Goal: Find specific page/section: Find specific page/section

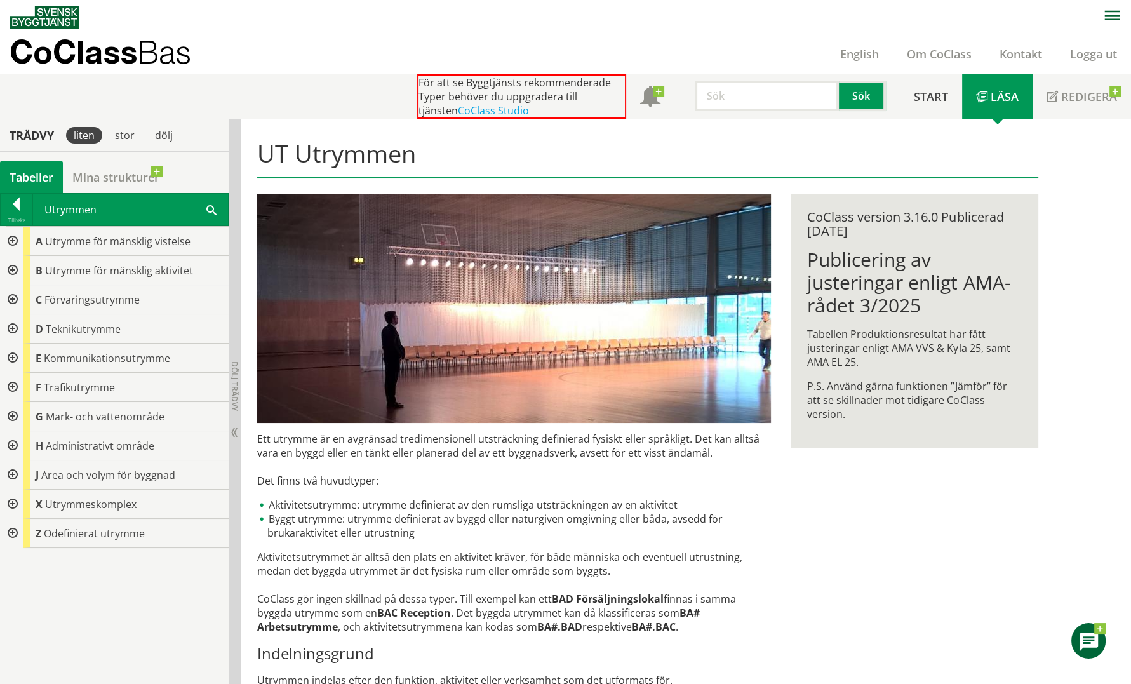
click at [11, 500] on div at bounding box center [11, 504] width 23 height 29
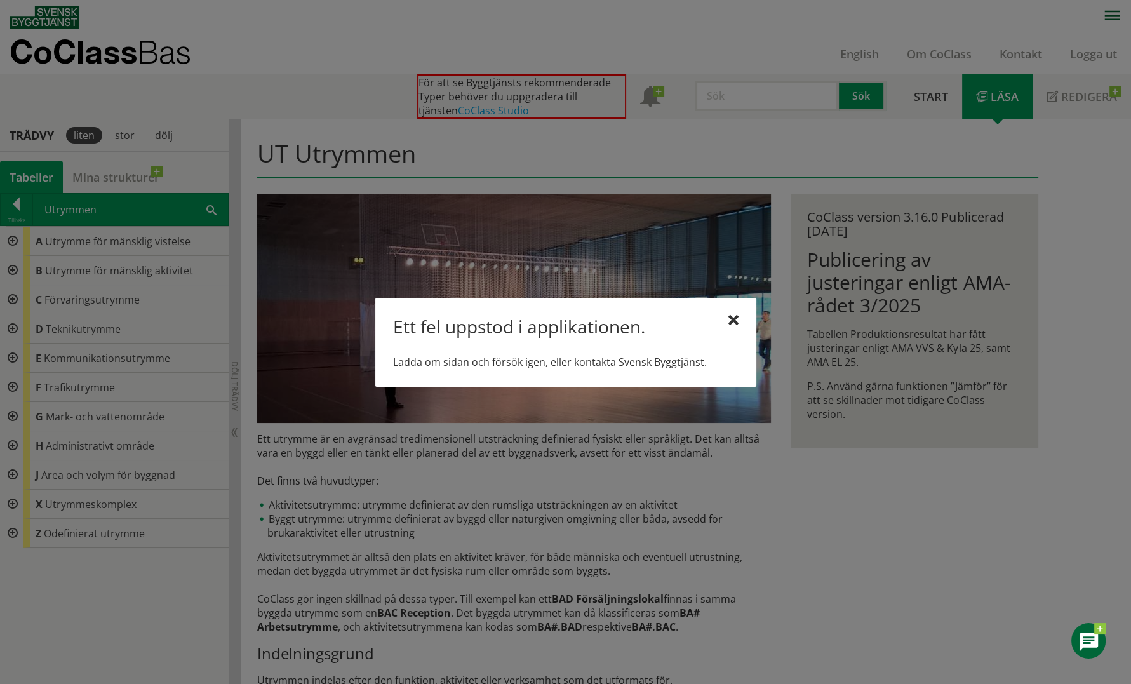
click at [863, 520] on div at bounding box center [565, 342] width 1131 height 684
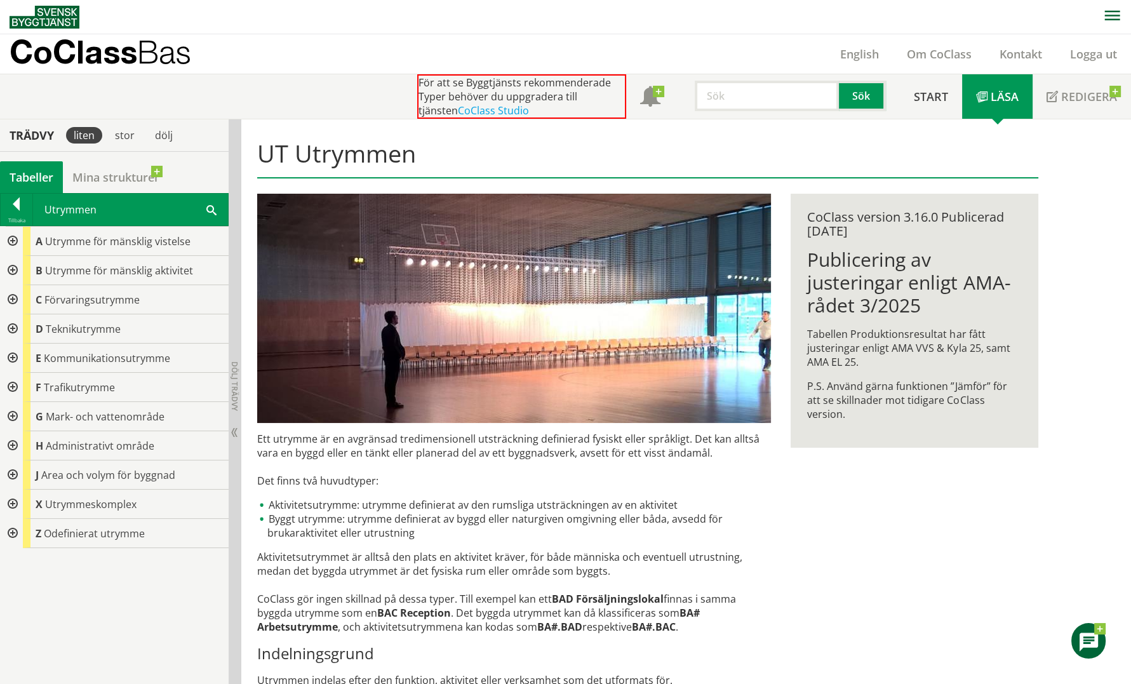
click at [15, 500] on div at bounding box center [11, 504] width 23 height 29
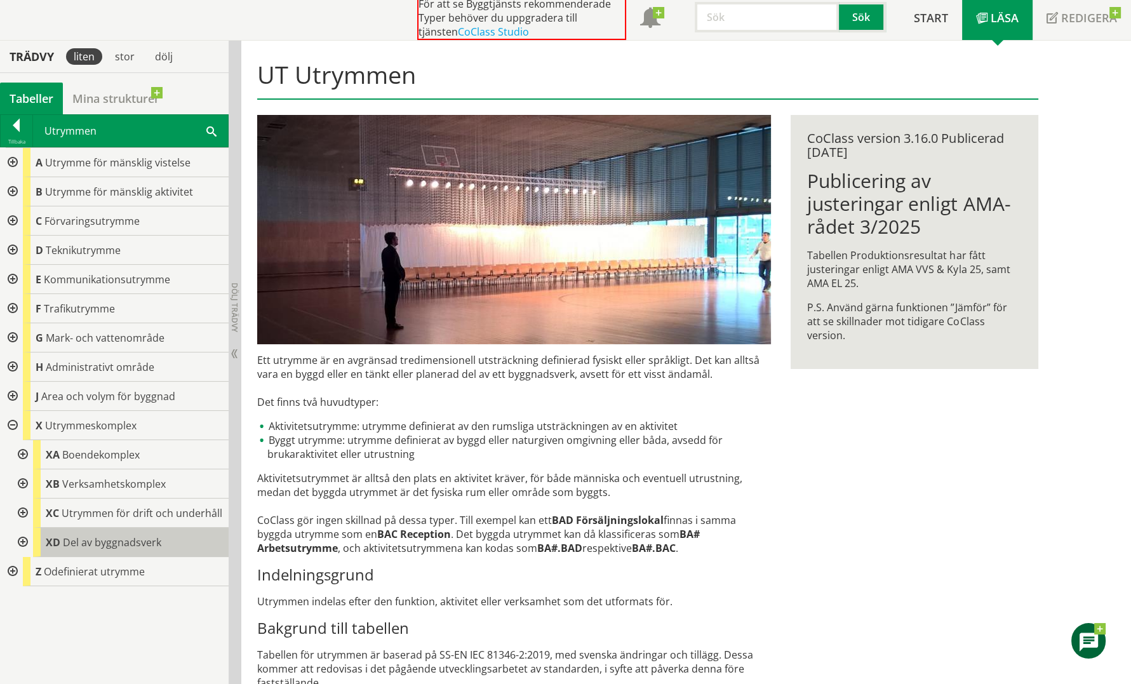
scroll to position [79, 0]
click at [22, 506] on div at bounding box center [21, 513] width 23 height 29
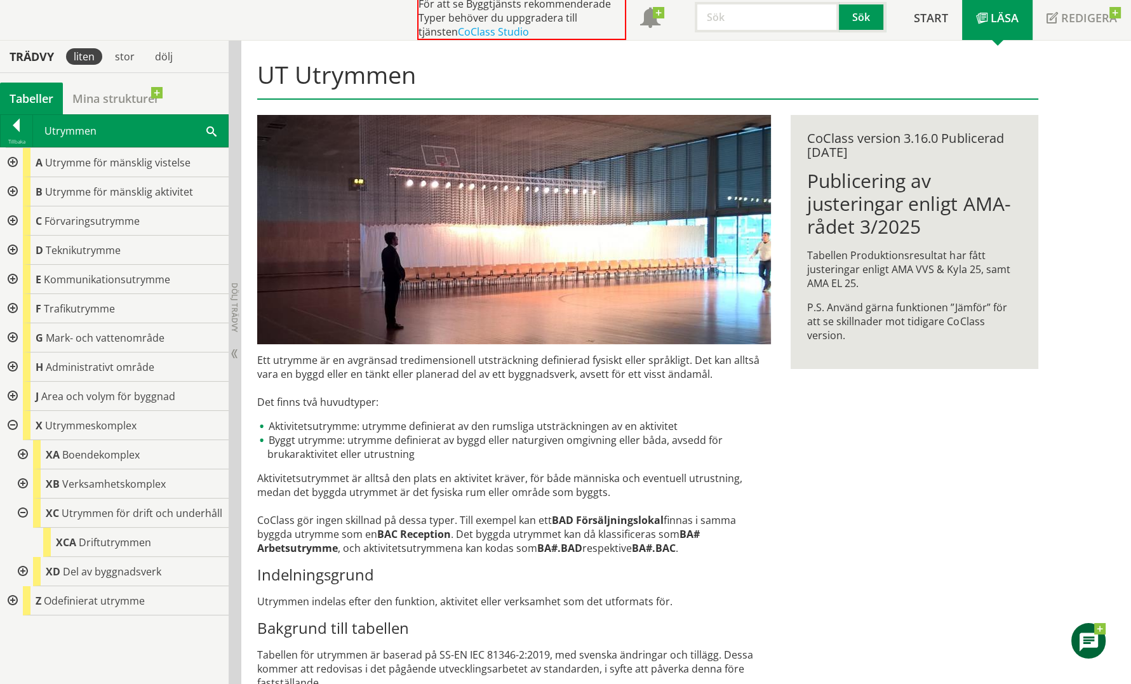
click at [21, 507] on div at bounding box center [21, 513] width 23 height 29
click at [22, 541] on div at bounding box center [21, 542] width 23 height 29
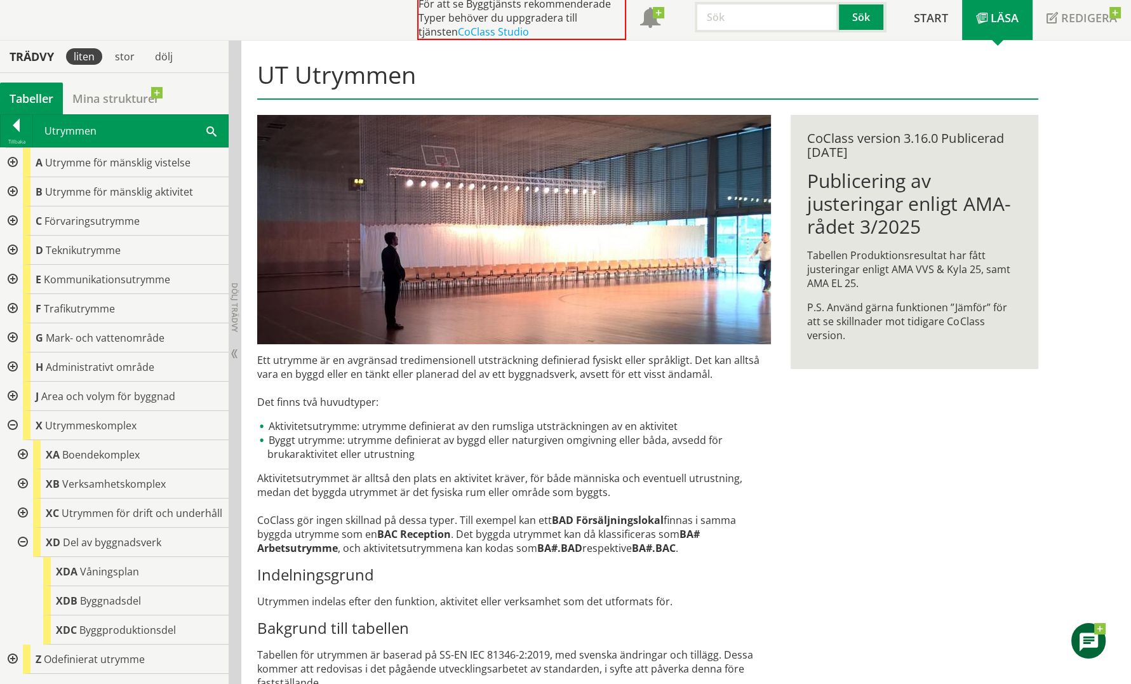
click at [22, 539] on div at bounding box center [21, 542] width 23 height 29
click at [22, 482] on div at bounding box center [21, 483] width 23 height 29
click at [23, 453] on div at bounding box center [21, 454] width 23 height 29
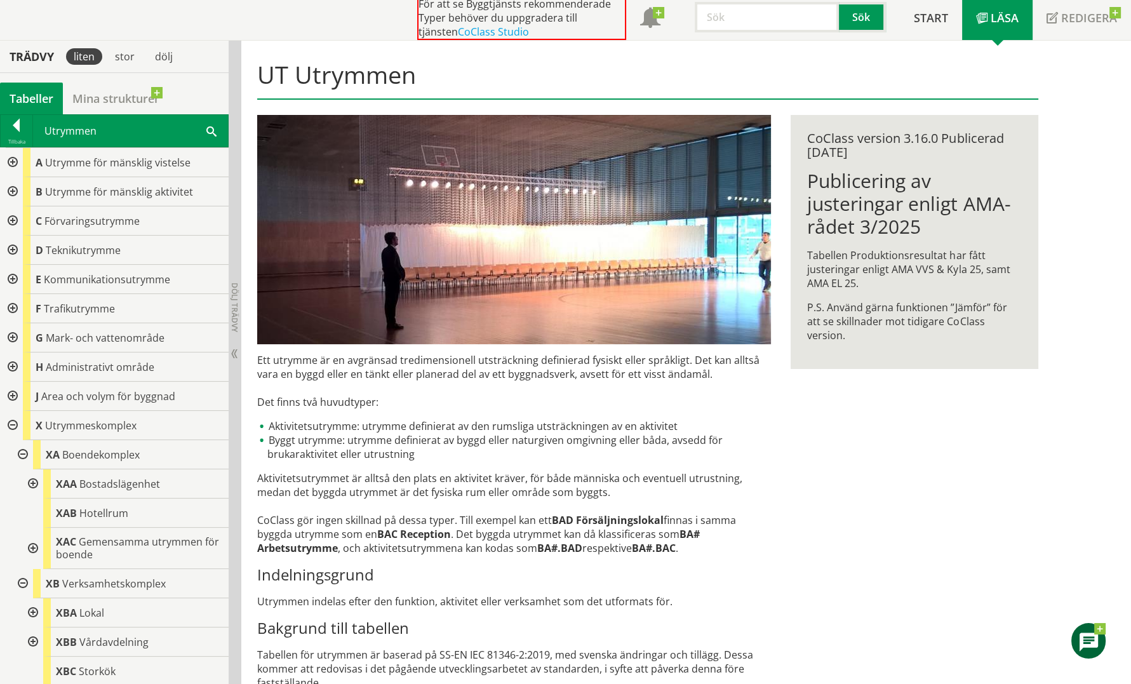
click at [23, 453] on div at bounding box center [21, 454] width 23 height 29
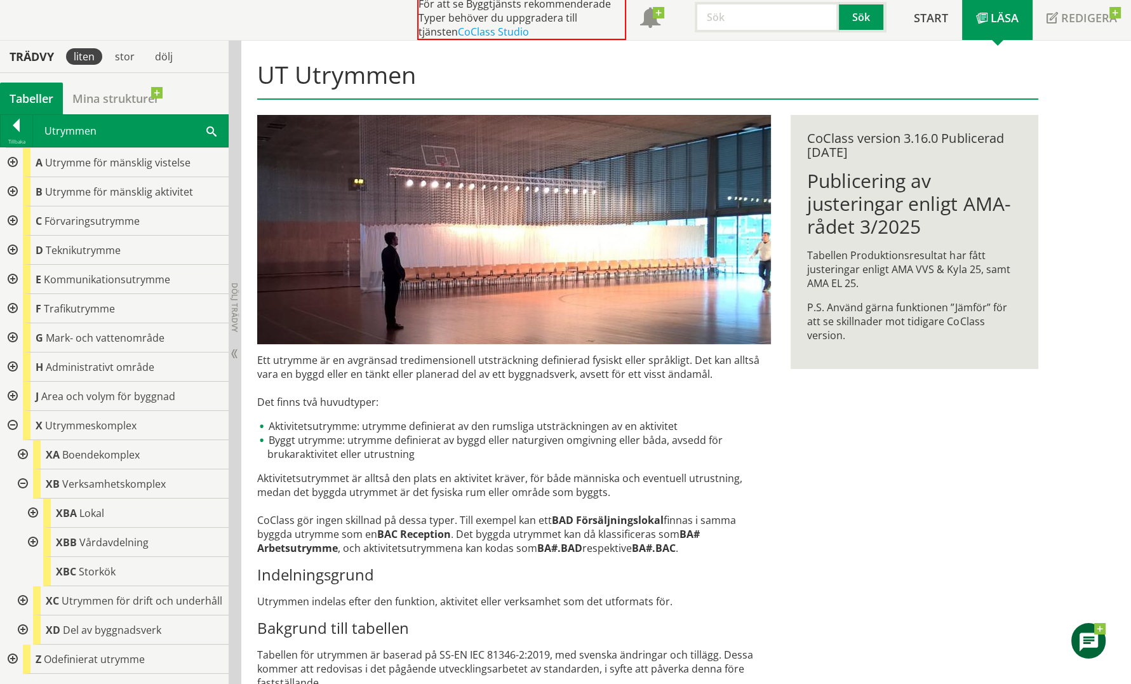
click at [38, 507] on div at bounding box center [31, 513] width 23 height 29
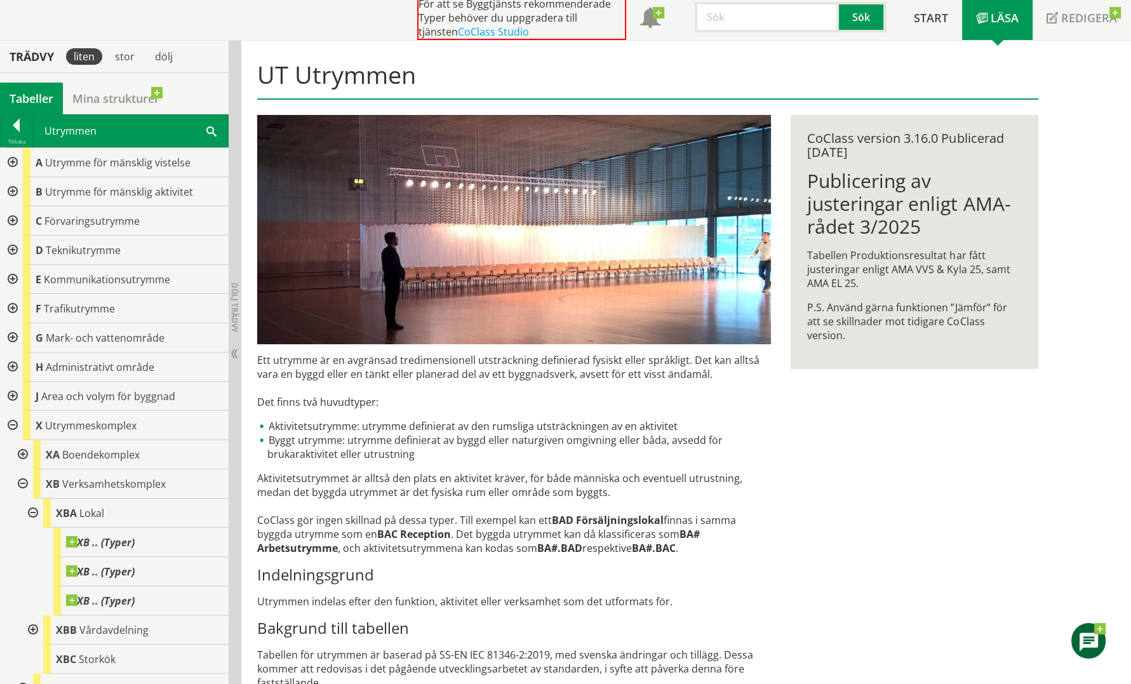
click at [34, 509] on div at bounding box center [31, 513] width 23 height 29
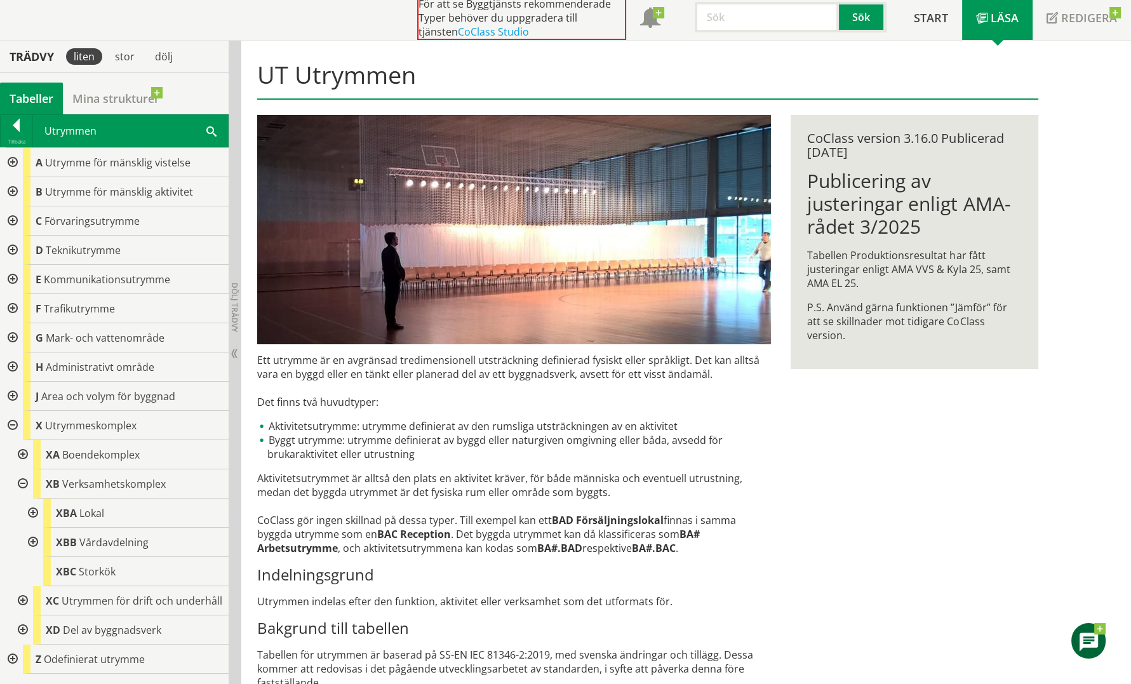
click at [22, 478] on div at bounding box center [21, 483] width 23 height 29
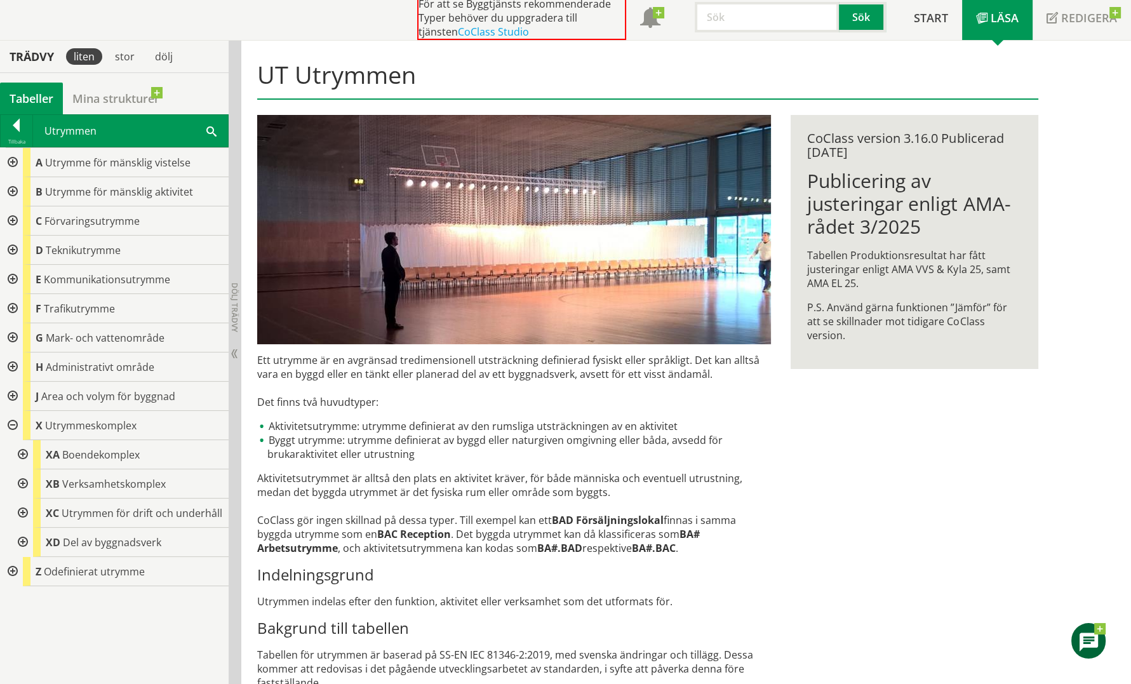
click at [20, 480] on div at bounding box center [21, 483] width 23 height 29
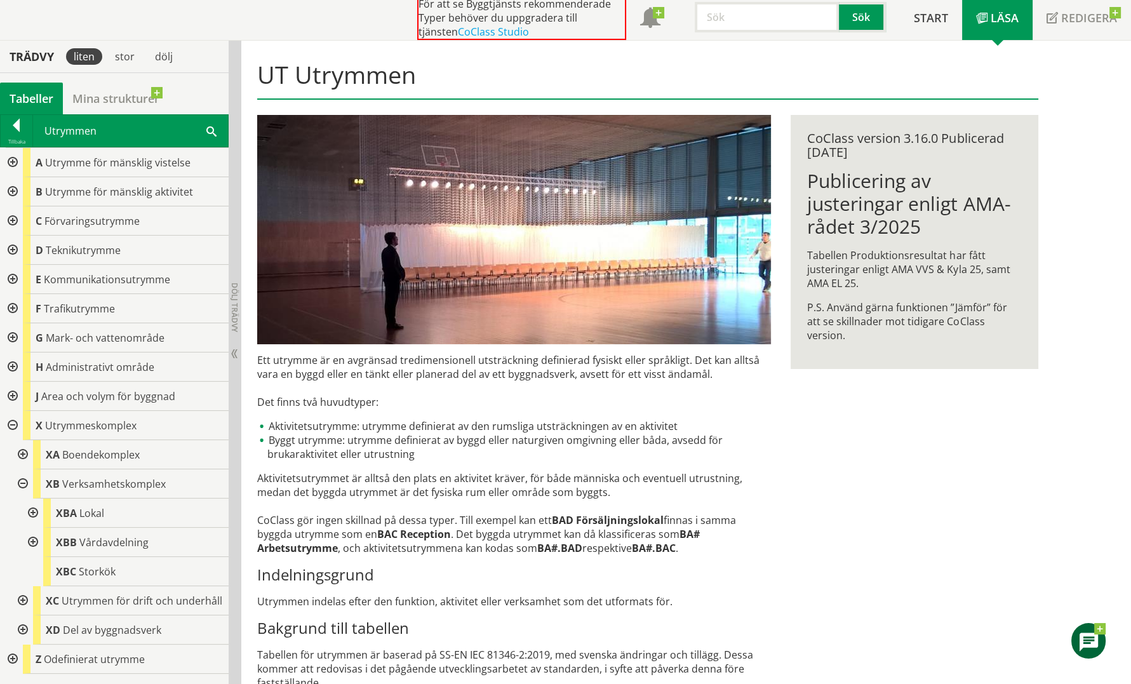
click at [21, 627] on div at bounding box center [21, 629] width 23 height 29
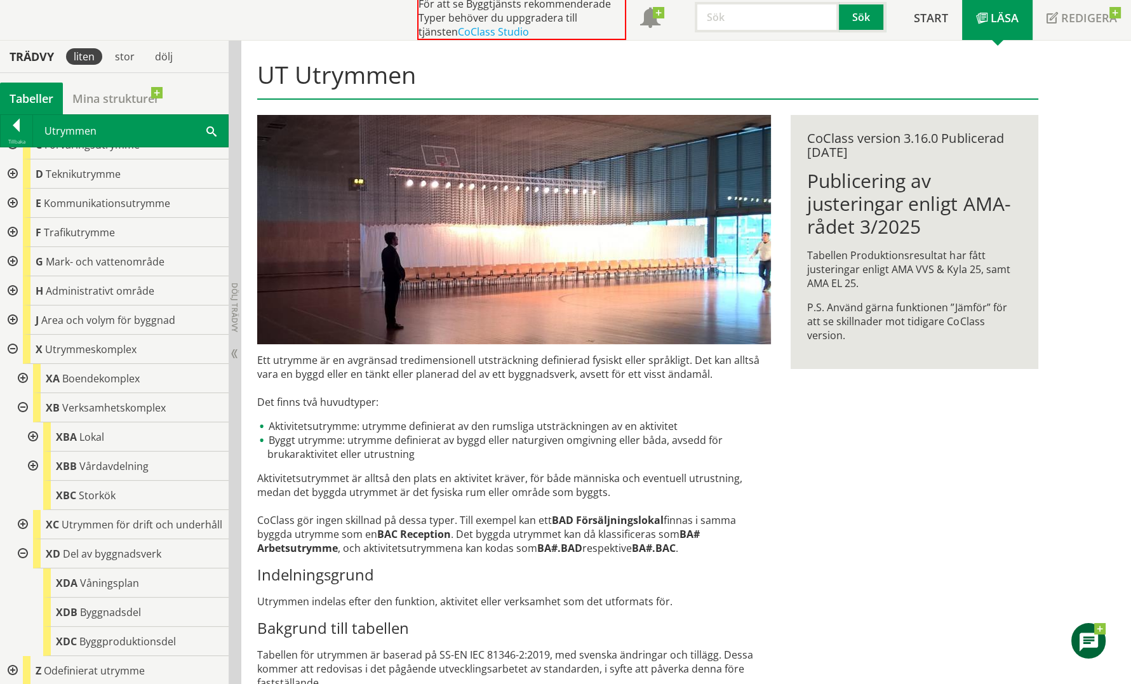
click at [20, 549] on div at bounding box center [21, 553] width 23 height 29
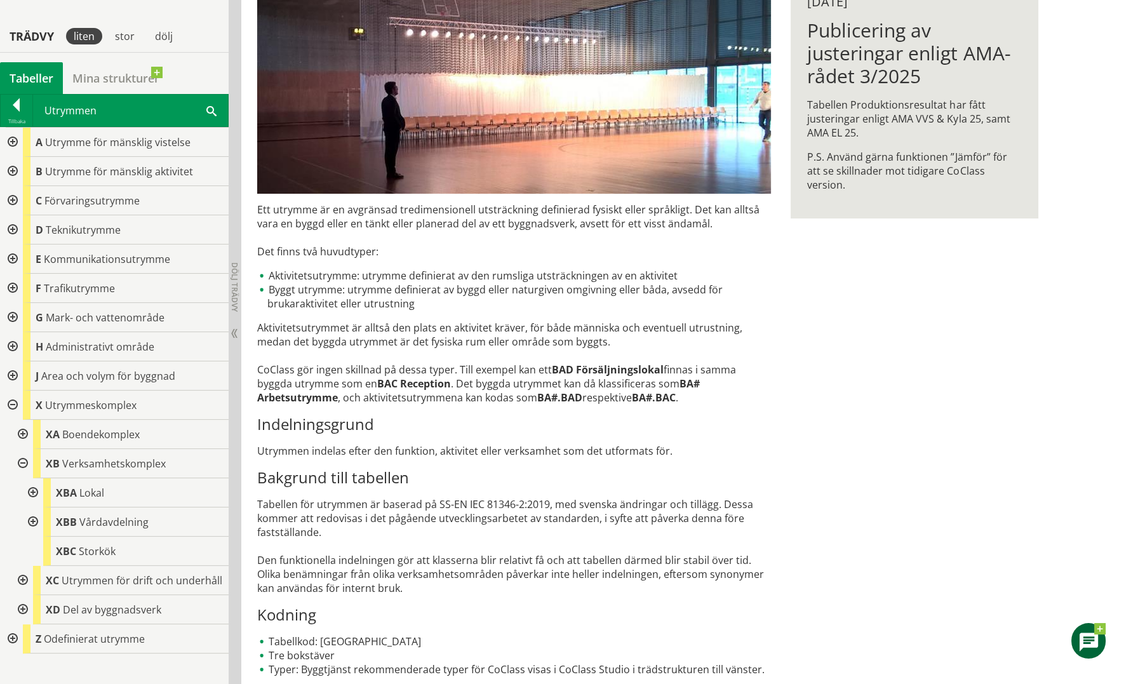
scroll to position [267, 0]
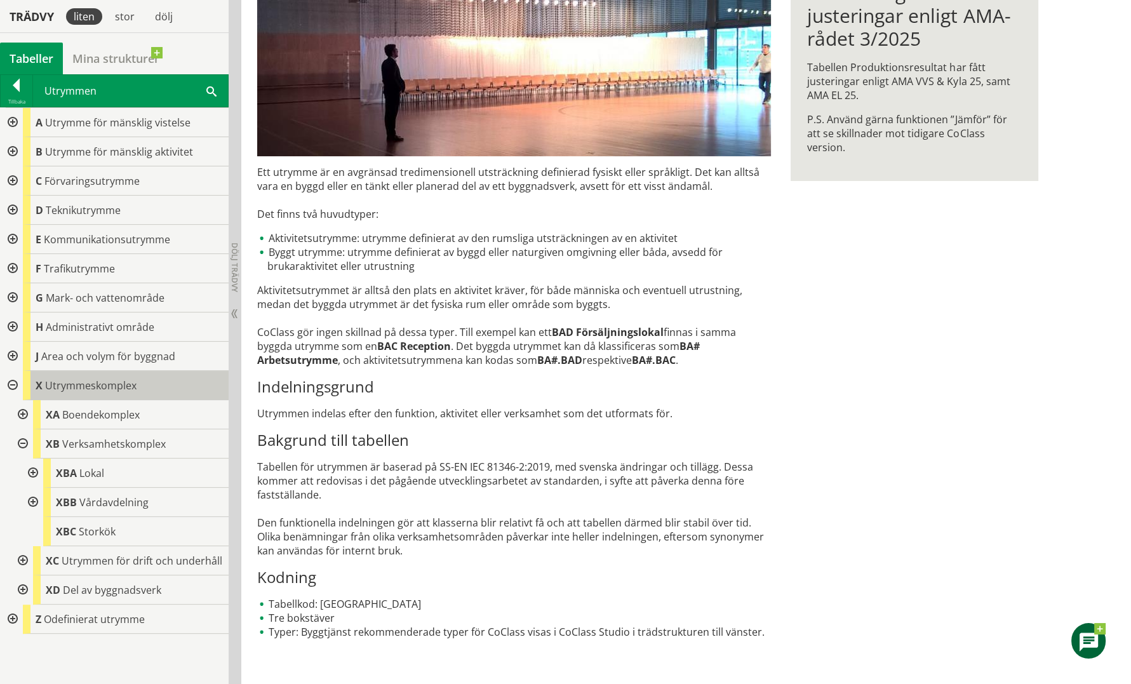
click at [79, 391] on span "Utrymmeskomplex" at bounding box center [90, 386] width 91 height 14
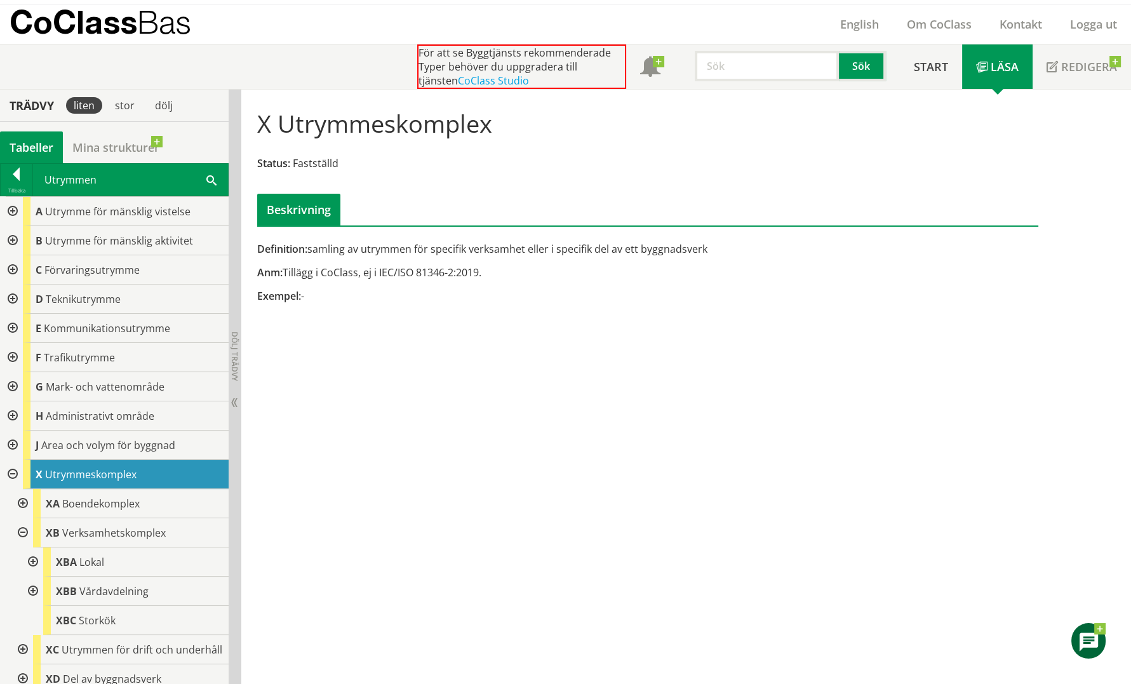
scroll to position [29, 0]
